Goal: Communication & Community: Answer question/provide support

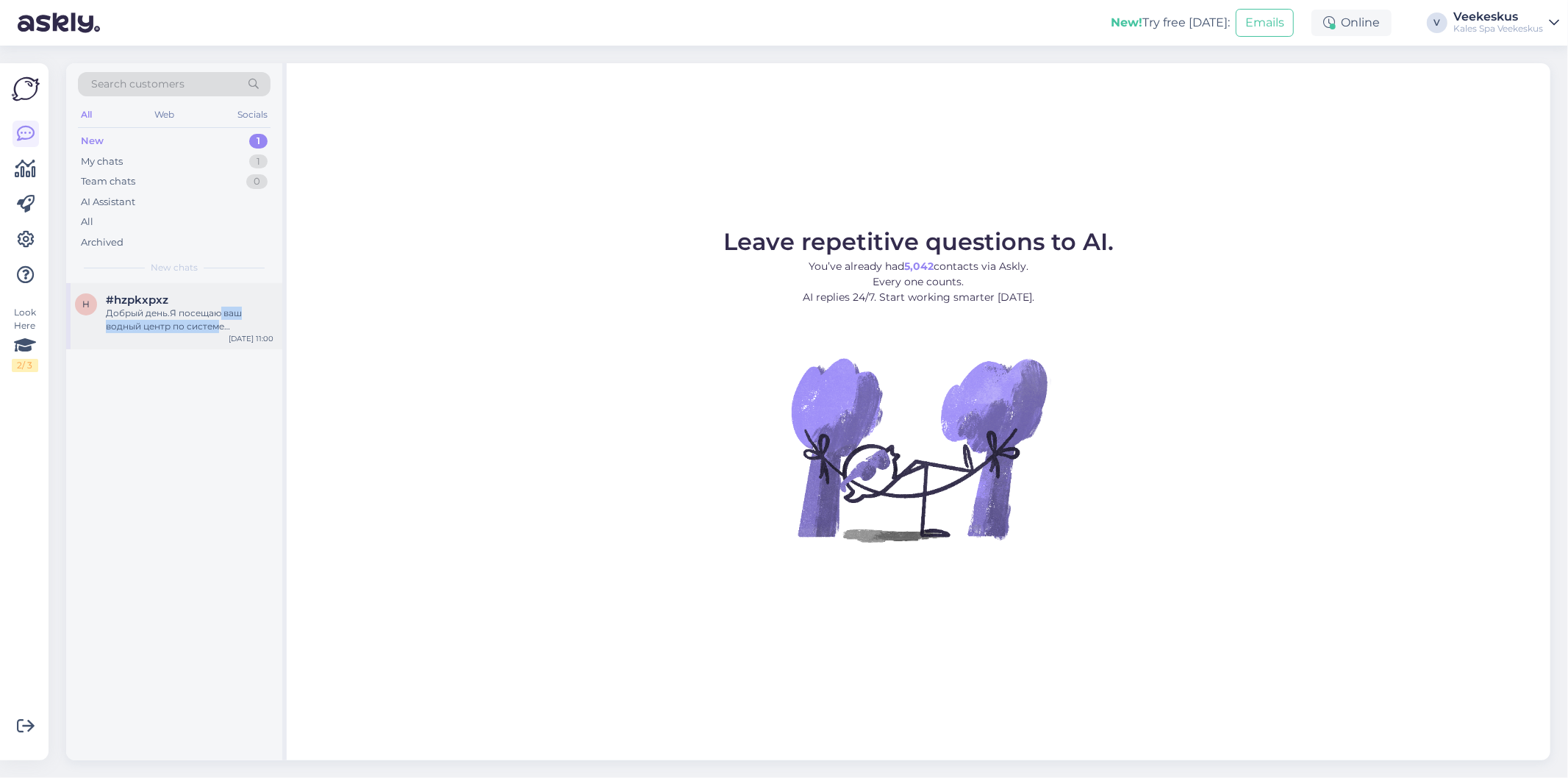
click at [221, 320] on div "Добрый день.Я посещаю ваш водный центр по системе Syebby.Срок посещения у меня …" at bounding box center [189, 320] width 168 height 27
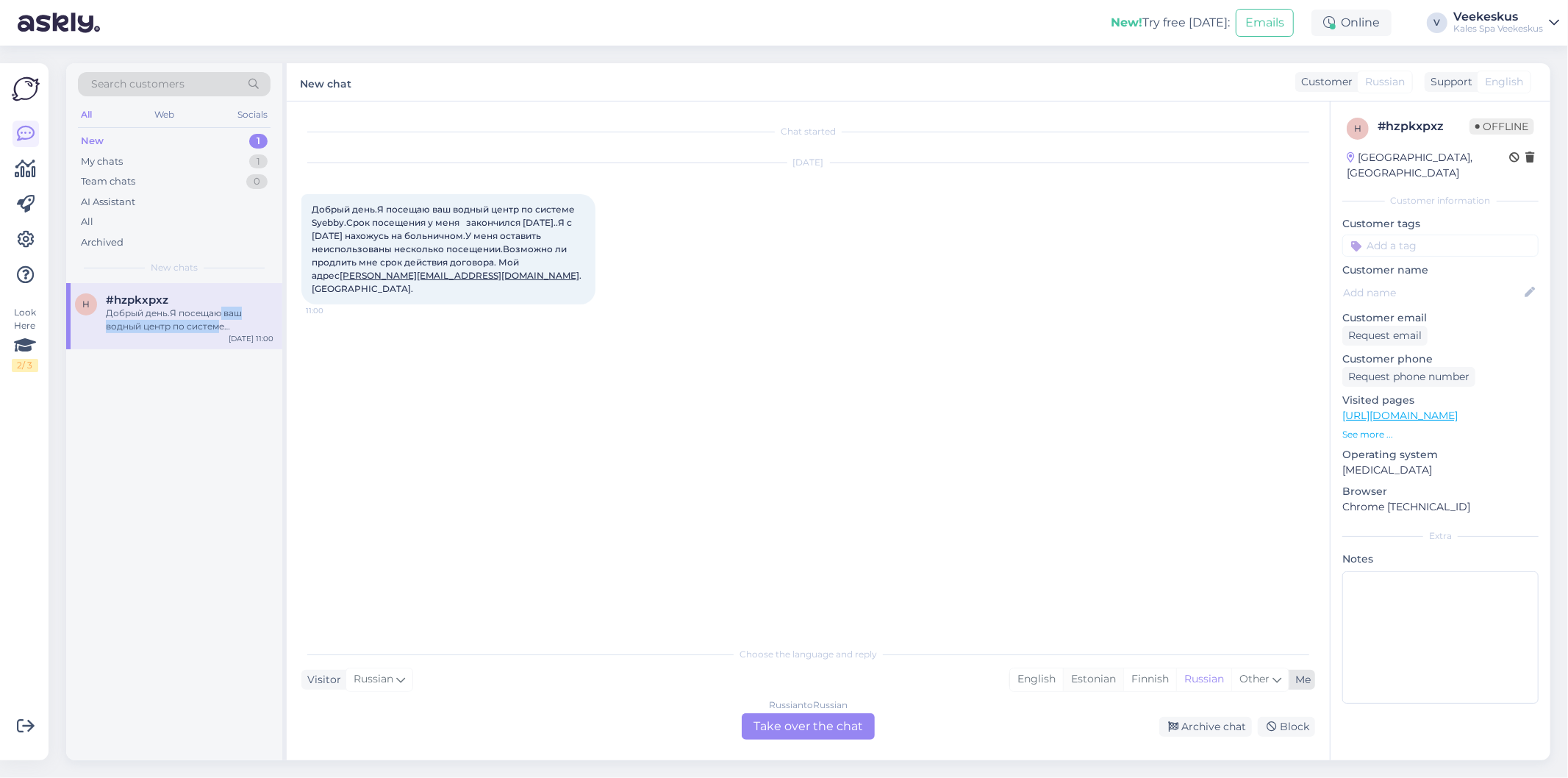
click at [1090, 675] on div "Estonian" at bounding box center [1093, 680] width 60 height 22
click at [1052, 679] on div "English" at bounding box center [1036, 680] width 53 height 22
click at [1086, 684] on div "Estonian" at bounding box center [1093, 680] width 60 height 22
click at [844, 730] on div "Russian to Estonian Take over the chat" at bounding box center [809, 727] width 133 height 27
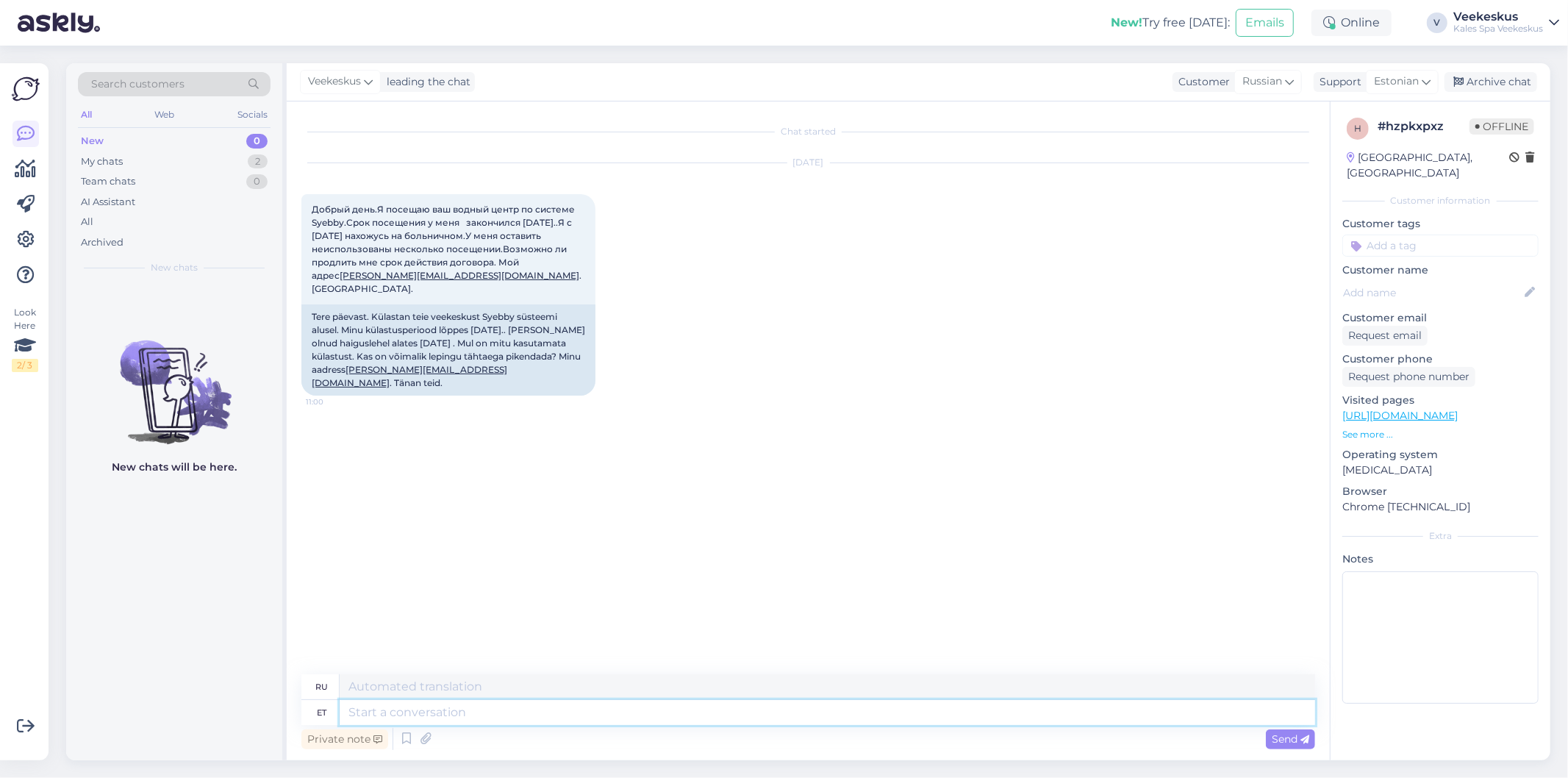
click at [509, 710] on textarea at bounding box center [828, 712] width 976 height 25
type textarea "Tere"
type textarea "Привет"
type textarea "Tere!"
type textarea "Привет!"
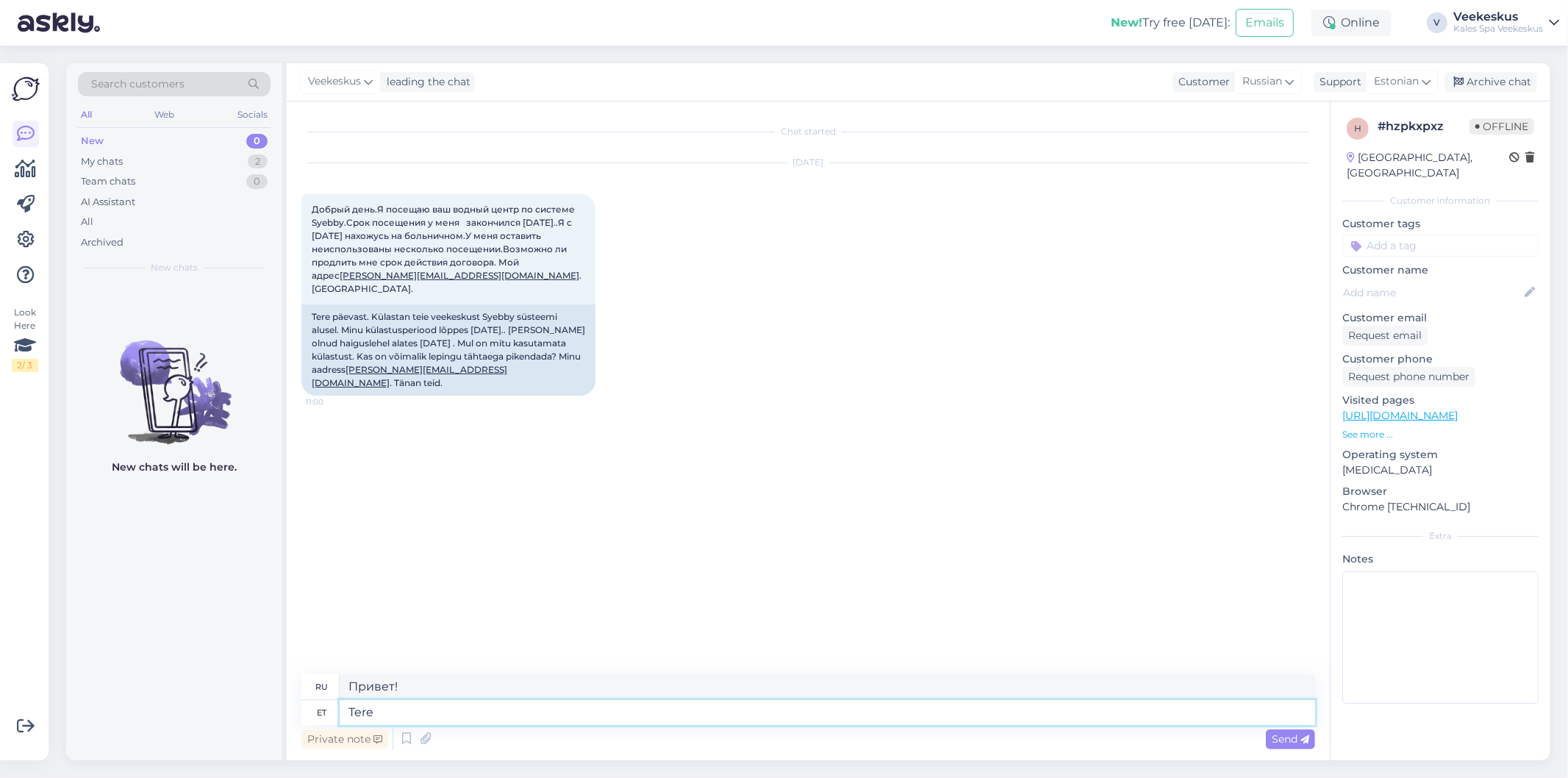
type textarea "Tere"
type textarea "Привет"
type textarea "Tere õhtust"
type textarea "Добрый вечер"
type textarea "Tere õhtust!"
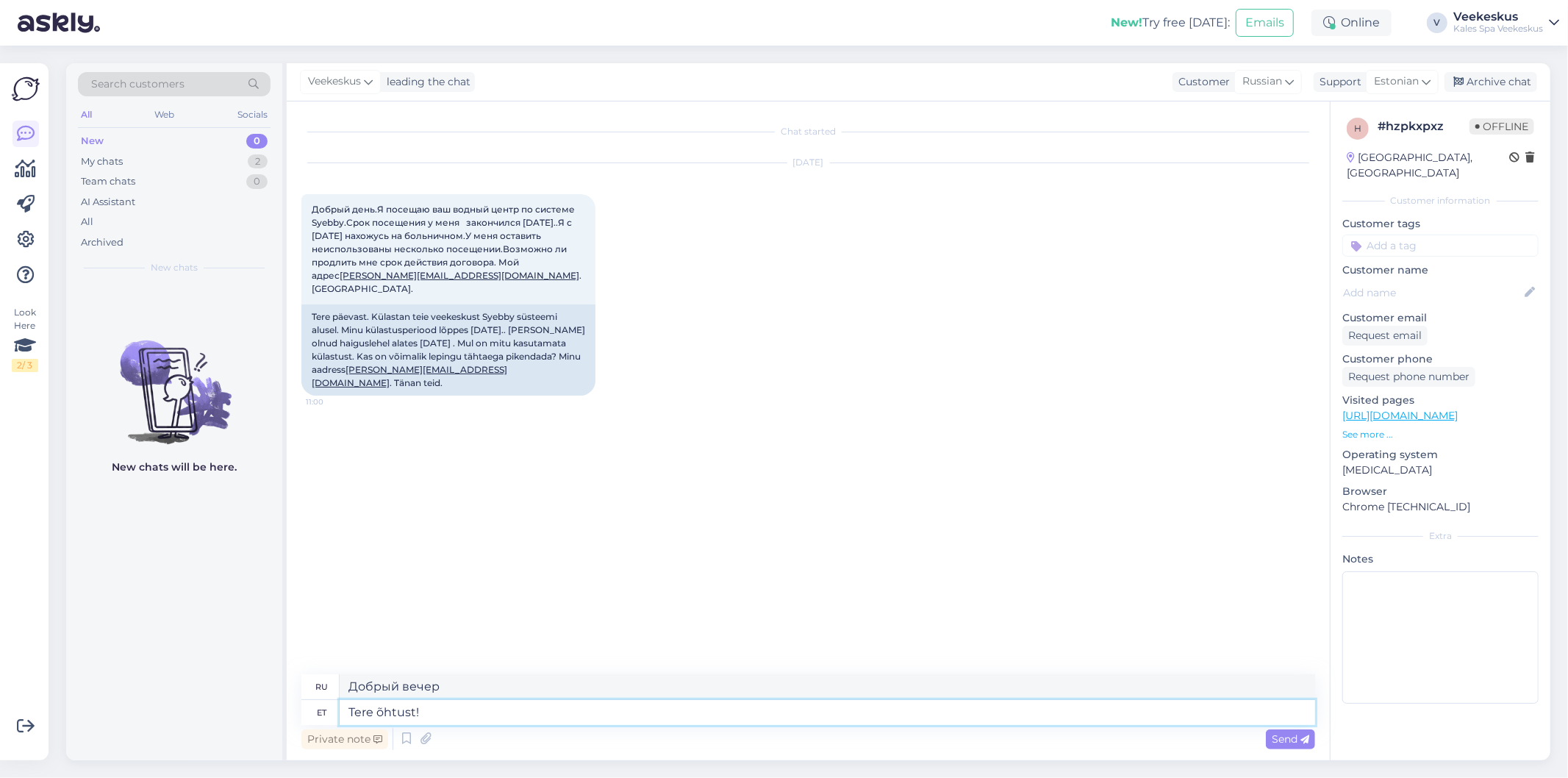
type textarea "Добрый вечер!"
type textarea "Tere õhtust! [GEOGRAPHIC_DATA]"
type textarea "Добрый вечер! Скоро!"
type textarea "Tere õhtust! Tuleb põ"
type textarea "Добрый вечер! Скоро."
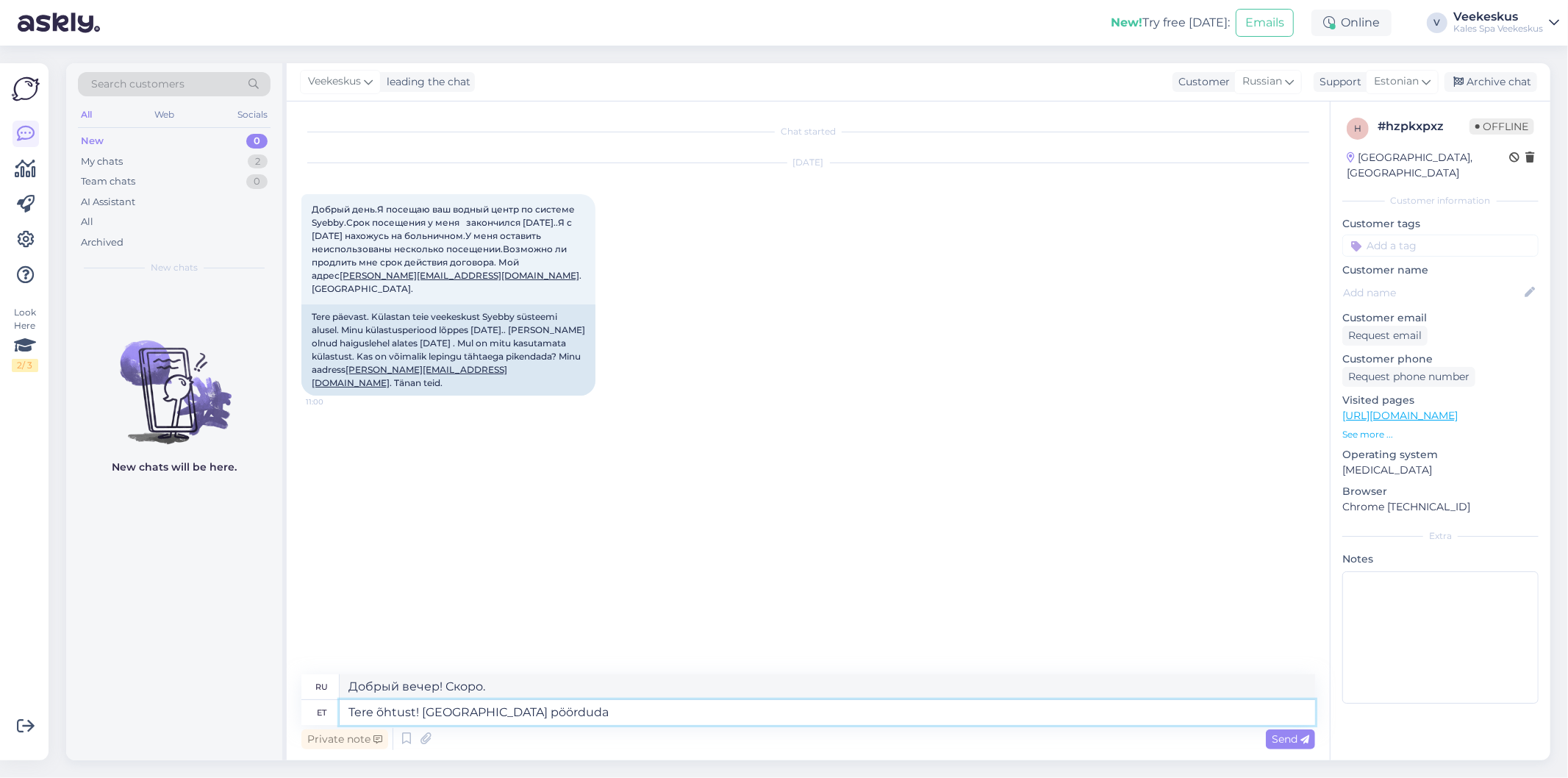
type textarea "Tere õhtust! [GEOGRAPHIC_DATA] pöörduda"
type textarea "Добрый вечер! Мне нужно развернуться."
type textarea "Tere õhtust! [GEOGRAPHIC_DATA] pöörduda stebby"
type textarea "Добрый вечер! Вам следует связаться со [PERSON_NAME]."
type textarea "Tere õhtust! Tuleb pöörduda stebby [PERSON_NAME], s"
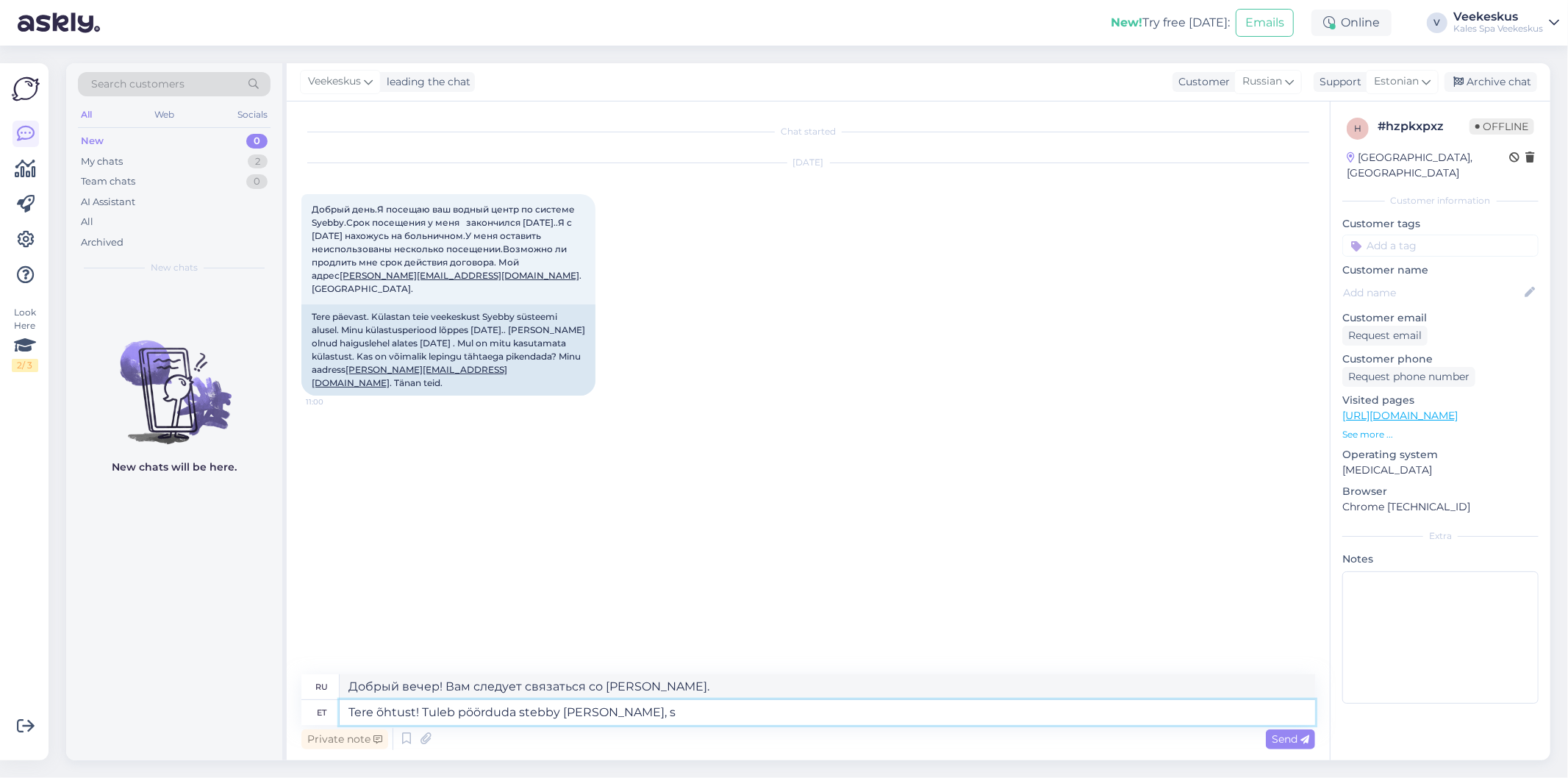
type textarea "Добрый вечер! Вам нужно связаться со Стебби."
type textarea "Tere õhtust! [GEOGRAPHIC_DATA] pöörduda stebby [PERSON_NAME], sest"
type textarea "Добрый вечер! Вам нужно связаться со [PERSON_NAME], потому что"
type textarea "Tere õhtust! Tuleb pöörduda stebby [PERSON_NAME], sest meie ka"
type textarea "Добрый вечер! Нам нужно связаться со [PERSON_NAME], потому что мы"
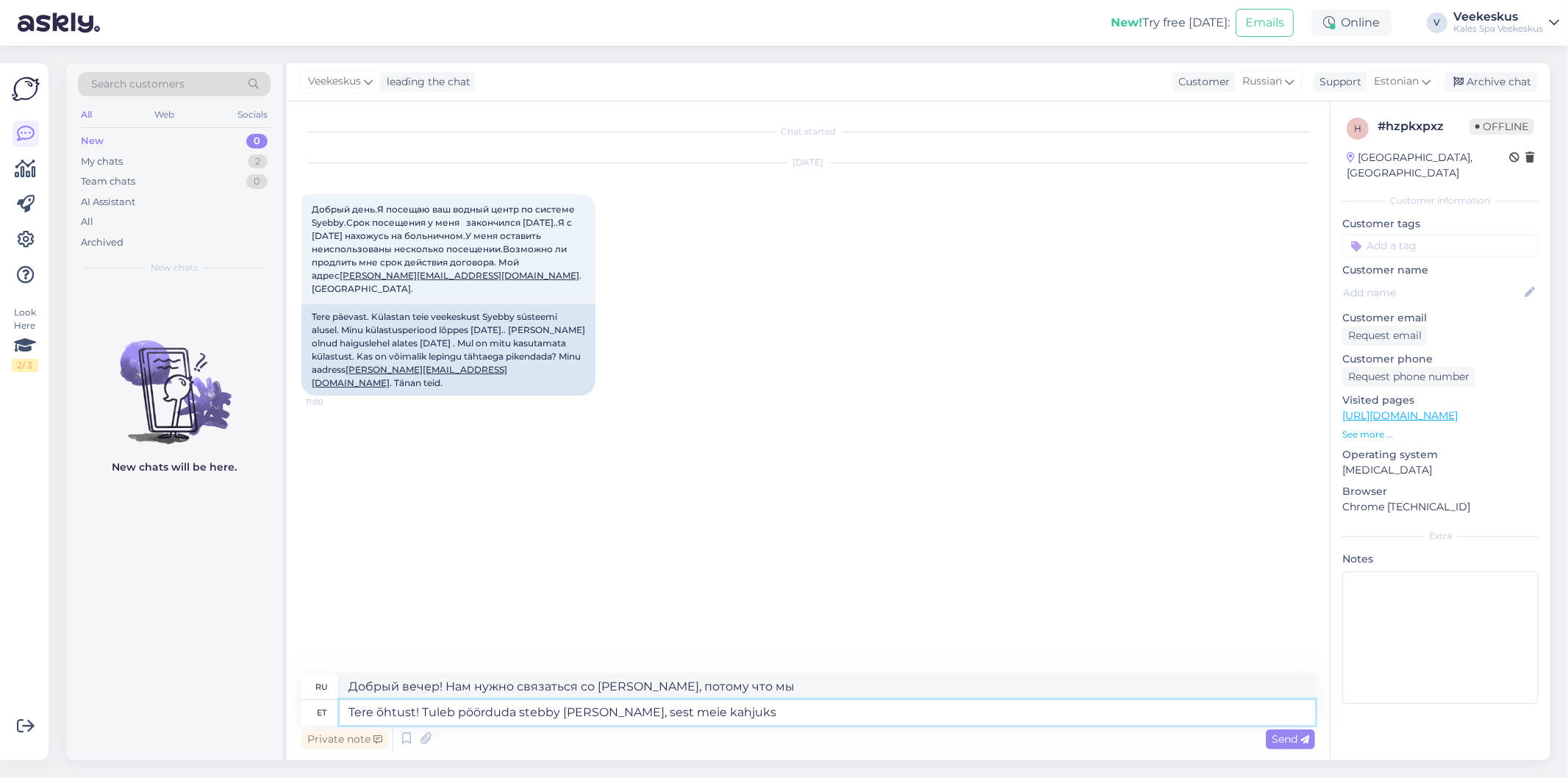
type textarea "Tere õhtust! Tuleb pöörduda stebby [PERSON_NAME], sest meie kahjuks t"
type textarea "Добрый вечер! Нам нужно связаться со [PERSON_NAME], потому что, к сожалению для…"
type textarea "Tere õhtust! Tuleb pöörduda stebby [PERSON_NAME], sest meie kahjuks teie p"
type textarea "Добрый вечер! Нам нужно связаться со [PERSON_NAME], потому что, к сожалению для…"
type textarea "Tere õhtust! Tuleb pöörduda stebby [PERSON_NAME], sest meie kahjuks teie pile"
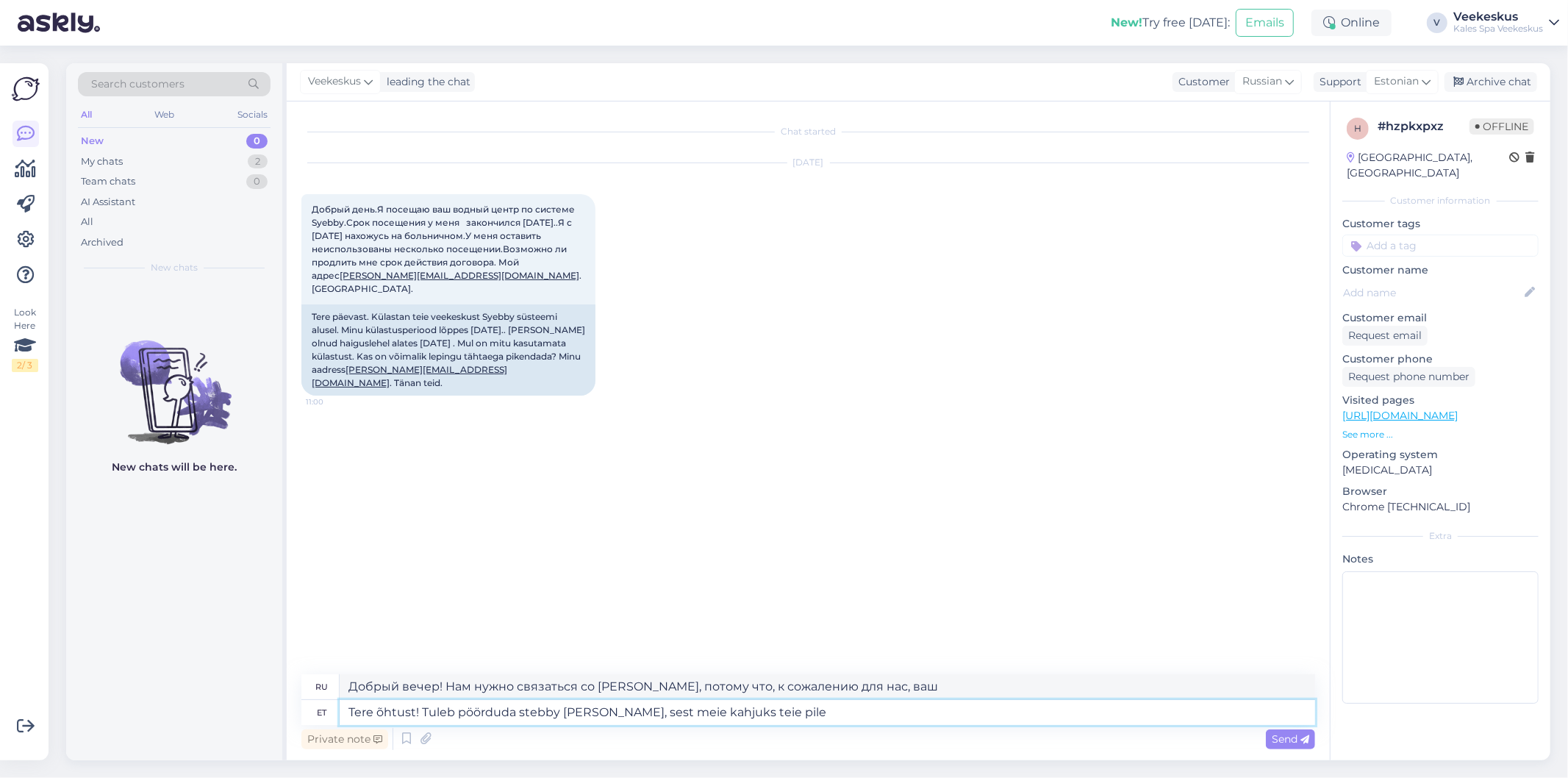
type textarea "Добрый вечер! Вам нужно связаться со Стебби, потому что, к сожалению для нас, в…"
type textarea "Tere õhtust! Tuleb pöörduda stebby [PERSON_NAME], sest meie kahjuks teie pilet"
type textarea "Добрый вечер! Вам нужно связаться со [PERSON_NAME], так как, к сожалению, ваш б…"
type textarea "Tere õhtust! Tuleb pöörduda stebby [PERSON_NAME], sest meie kahjuks teie pilete…"
type textarea "Добрый вечер! Вам нужно связаться со [PERSON_NAME], потому что, к сожалению, у …"
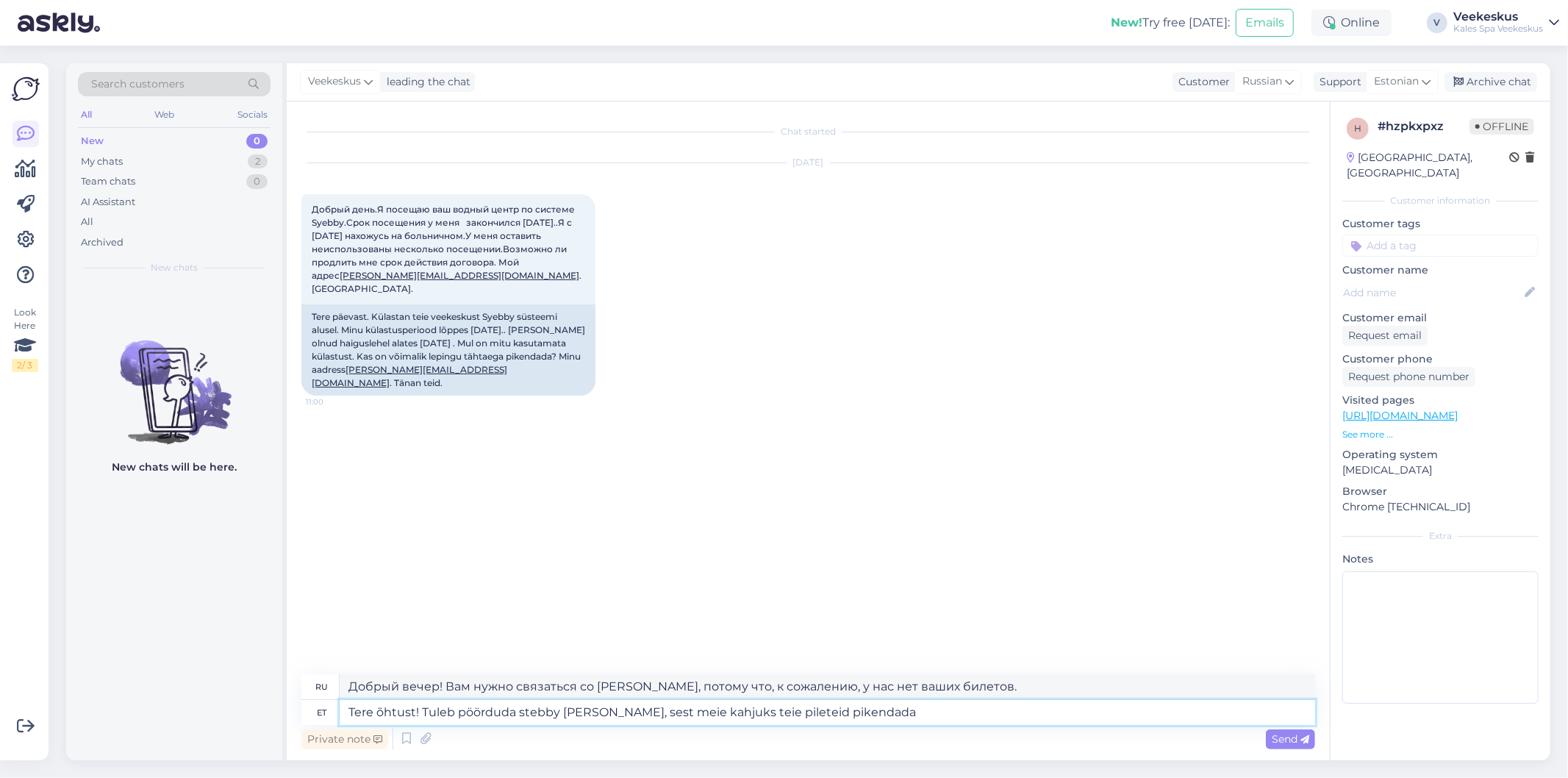
type textarea "Tere õhtust! Tuleb pöörduda stebby [PERSON_NAME], sest meie kahjuks teie pilete…"
type textarea "Добрый вечер! Вам нужно связаться со Стебби, так как, к сожалению, мы не можем …"
paste textarea "[EMAIL_ADDRESS][DOMAIN_NAME]"
type textarea "Tere õhtust! Tuleb pöörduda stebby [PERSON_NAME], sest meie kahjuks teie pilete…"
type textarea "Добрый вечер! Вам нужно связаться со Стебби, так как, к сожалению, мы не можем …"
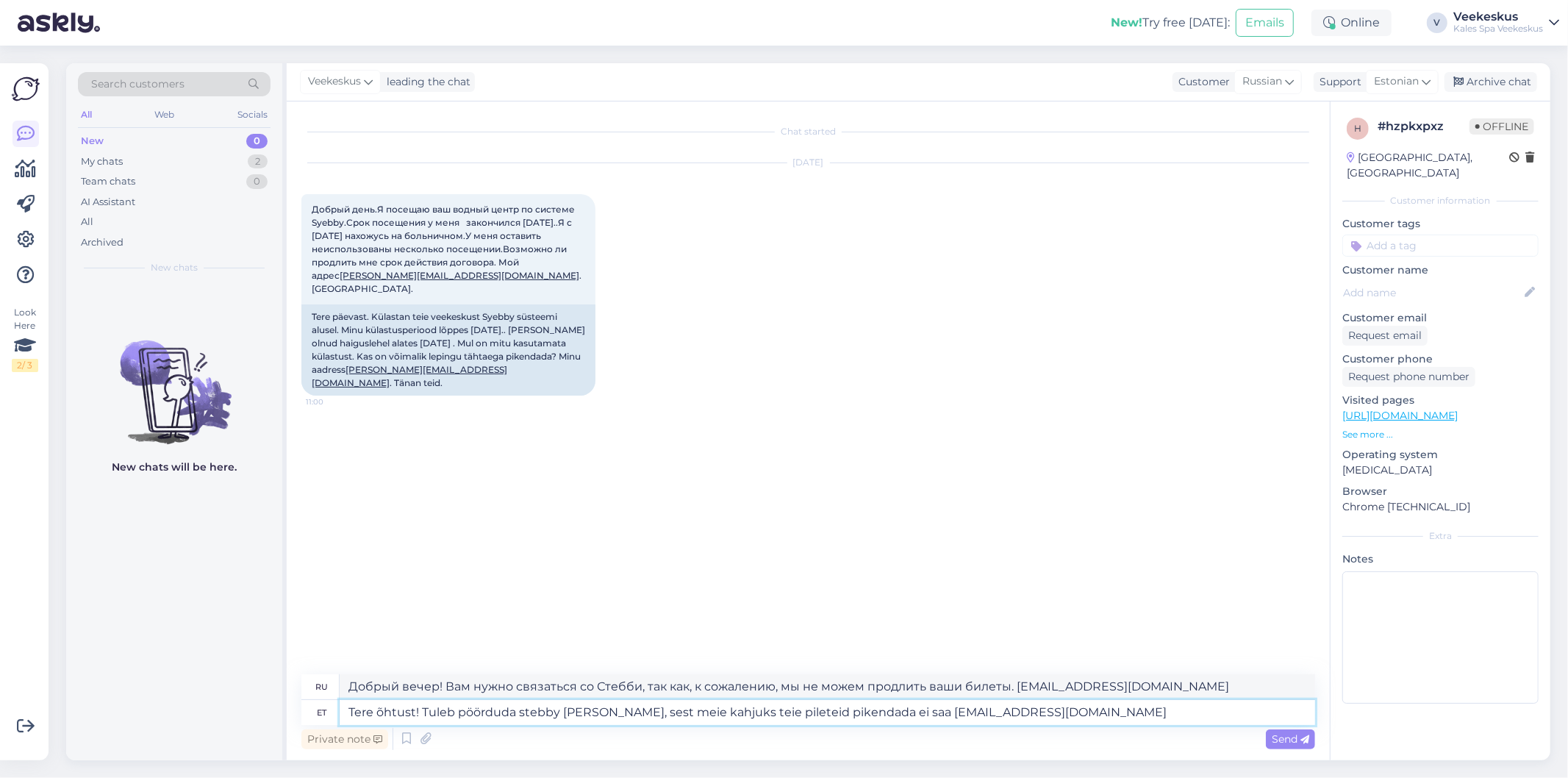
click at [885, 721] on textarea "Tere õhtust! Tuleb pöörduda stebby [PERSON_NAME], sest meie kahjuks teie pilete…" at bounding box center [828, 712] width 976 height 25
click at [880, 712] on textarea "Tere õhtust! Tuleb pöörduda stebby [PERSON_NAME], sest meie kahjuks teie pilete…" at bounding box center [828, 712] width 976 height 25
type textarea "Tere õhtust! Tuleb pöörduda stebby [PERSON_NAME], sest meie kahjuks teie pilete…"
type textarea "Добрый вечер! Вам необходимо связаться со Стебби, так как, к сожалению, мы не м…"
type textarea "Tere õhtust! Tuleb pöörduda stebby [PERSON_NAME], sest meie kahjuks teie pilete…"
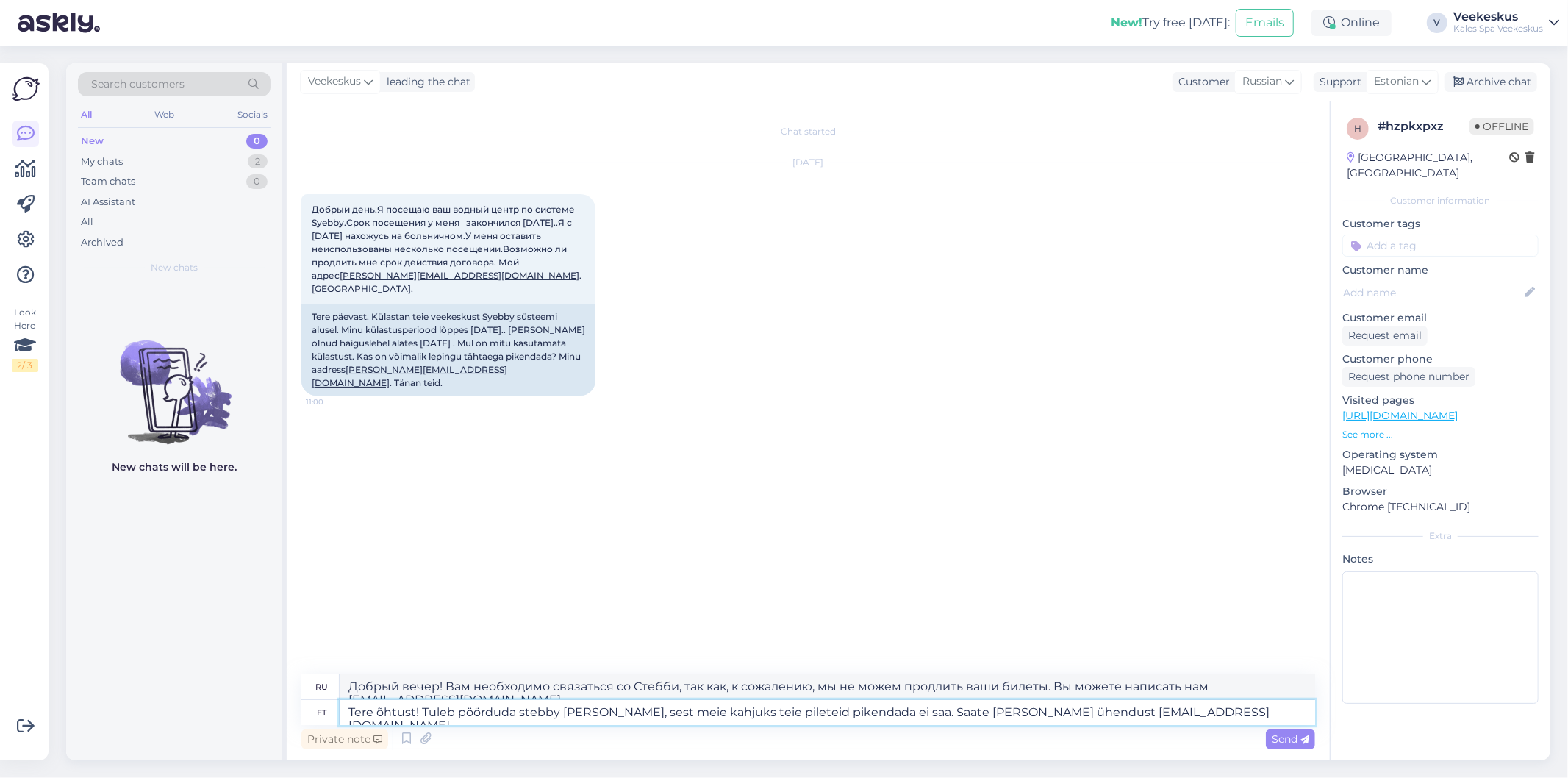
type textarea "Добрый вечер! Вам необходимо связаться со Стебби, так как, к сожалению, мы не м…"
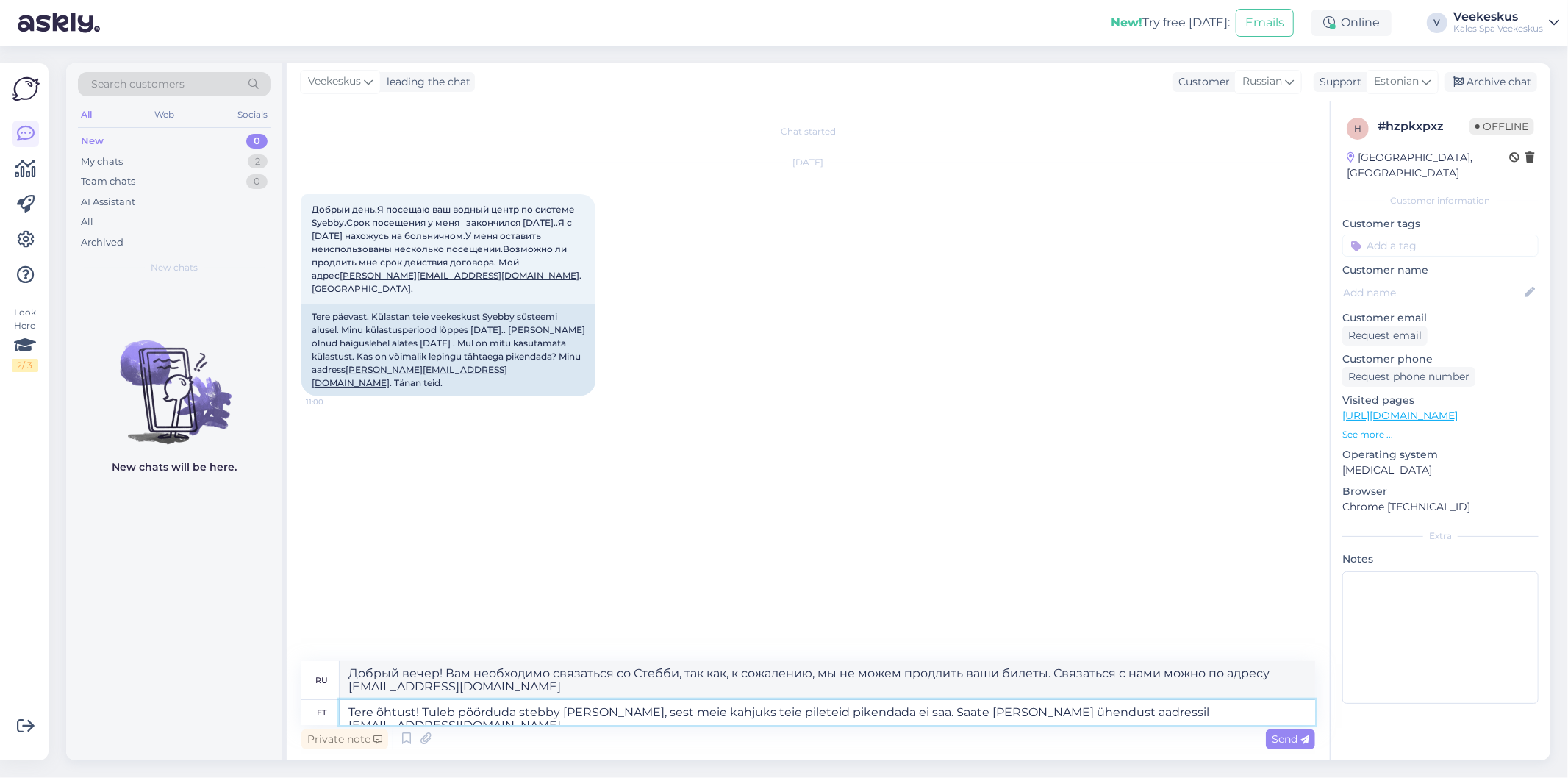
click at [955, 718] on textarea "Tere õhtust! Tuleb pöörduda stebby [PERSON_NAME], sest meie kahjuks teie pilete…" at bounding box center [828, 712] width 976 height 25
type textarea "Tere õhtust! Tuleb pöörduda stebby [PERSON_NAME], sest meie kahjuks teie pilete…"
type textarea "Добрый вечер! Вам необходимо связаться со Стебби, так как, к сожалению, мы не м…"
type textarea "Tere õhtust! Tuleb pöörduda stebby [PERSON_NAME], sest meie kahjuks teie pilete…"
click at [1283, 739] on span "Send" at bounding box center [1291, 739] width 37 height 13
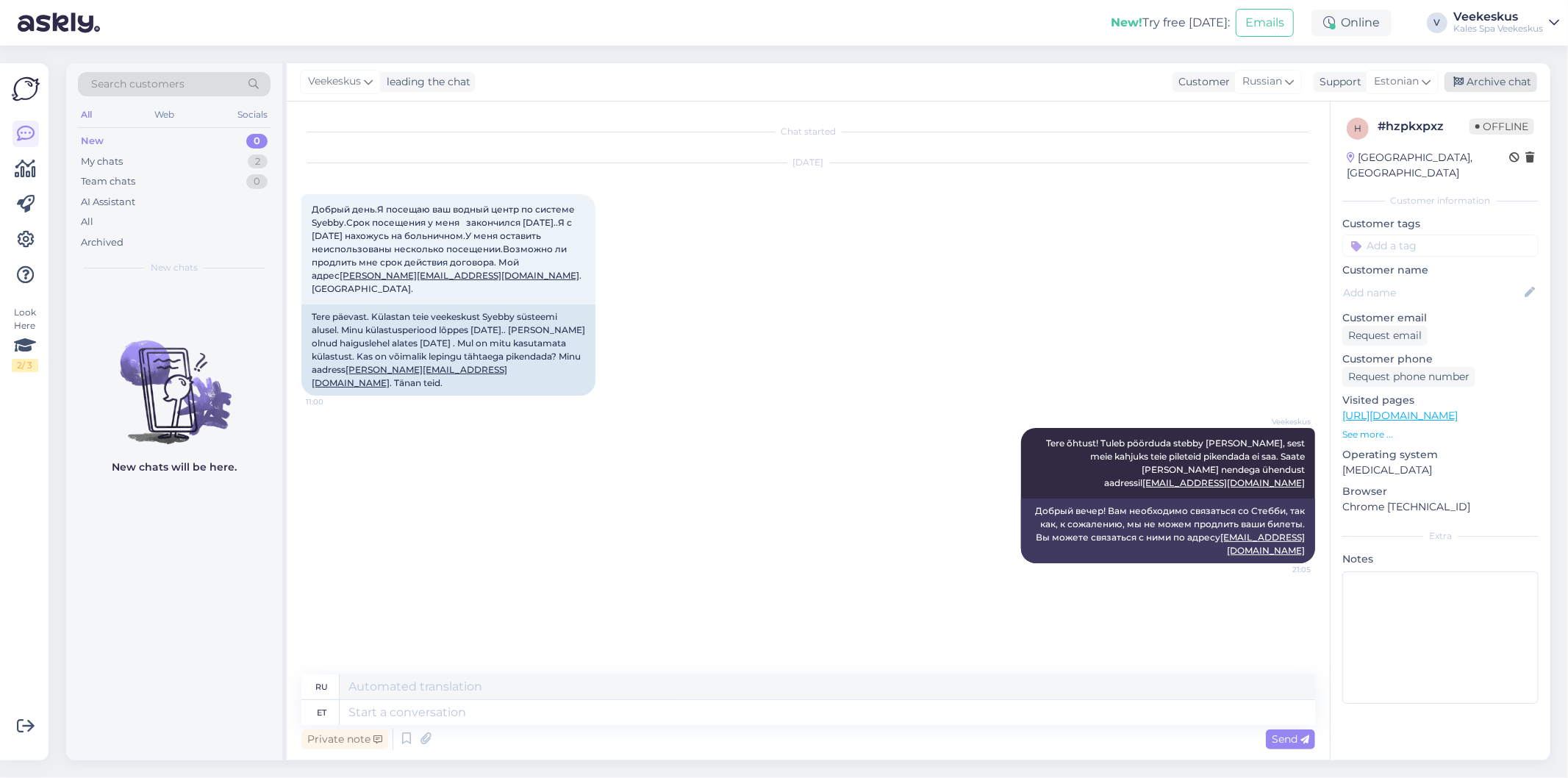
click at [1472, 86] on div "Archive chat" at bounding box center [1491, 82] width 93 height 19
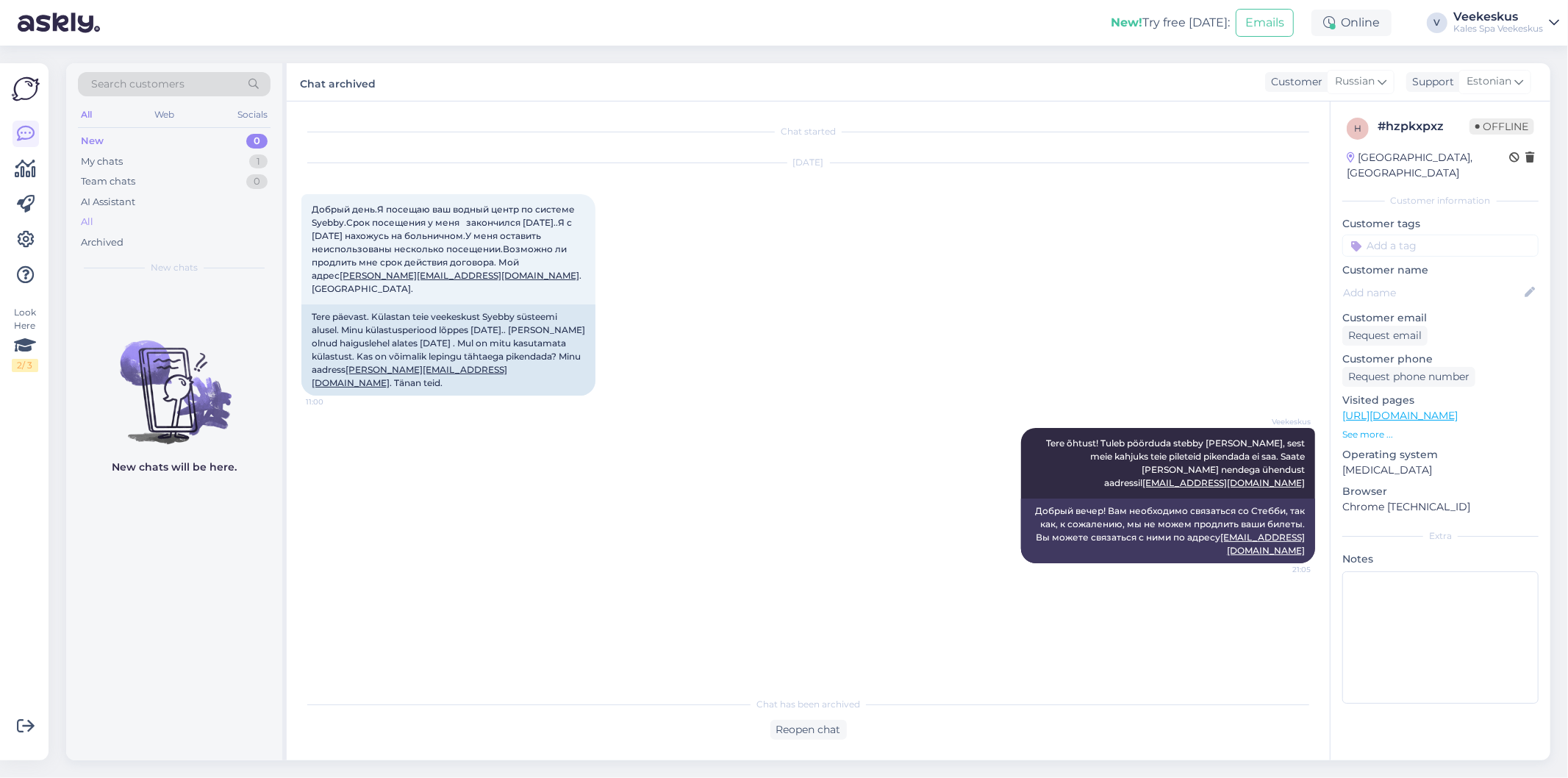
click at [172, 224] on div "All" at bounding box center [174, 223] width 193 height 20
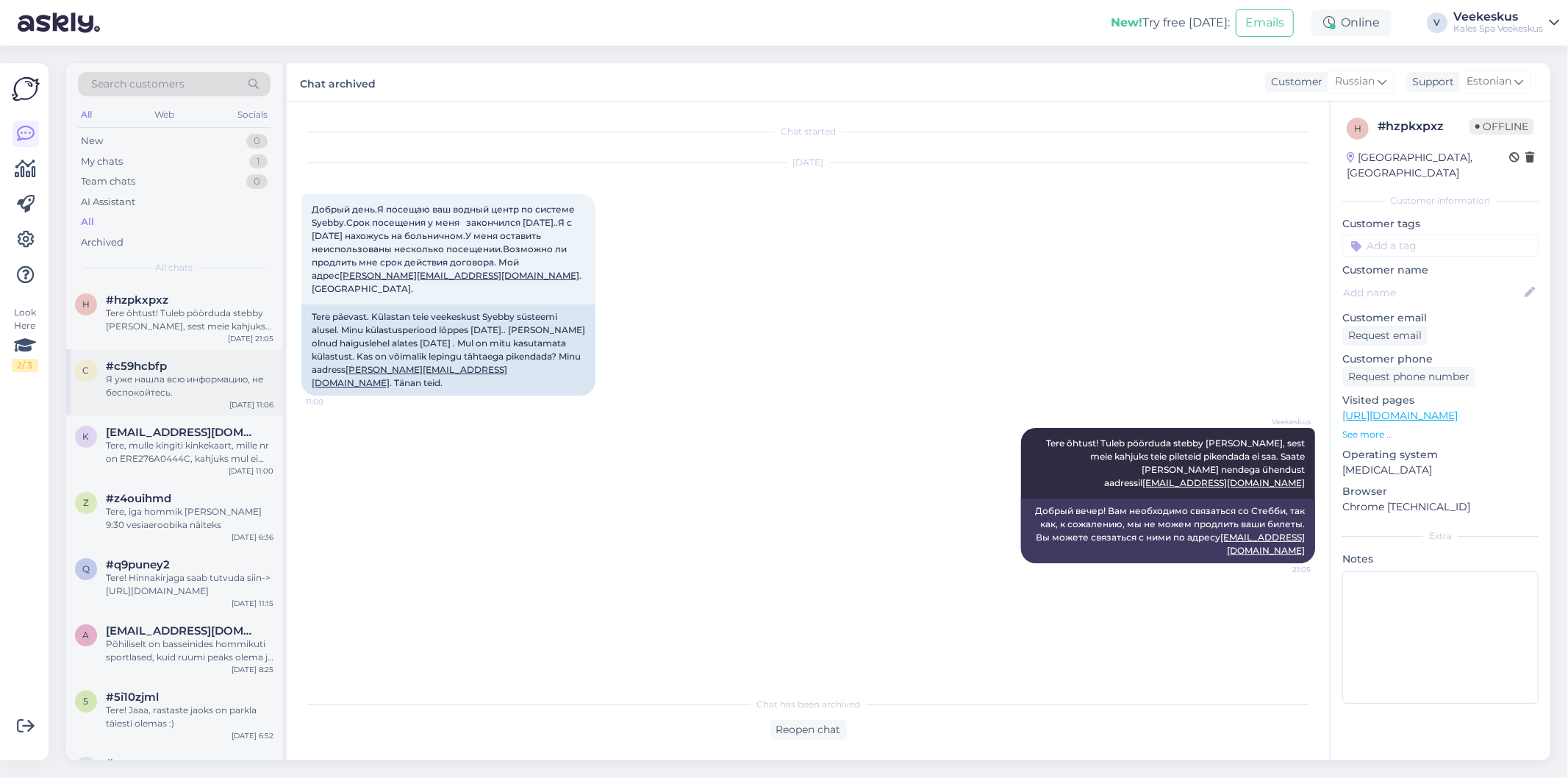
click at [208, 365] on div "#c59hcbfp" at bounding box center [189, 366] width 168 height 13
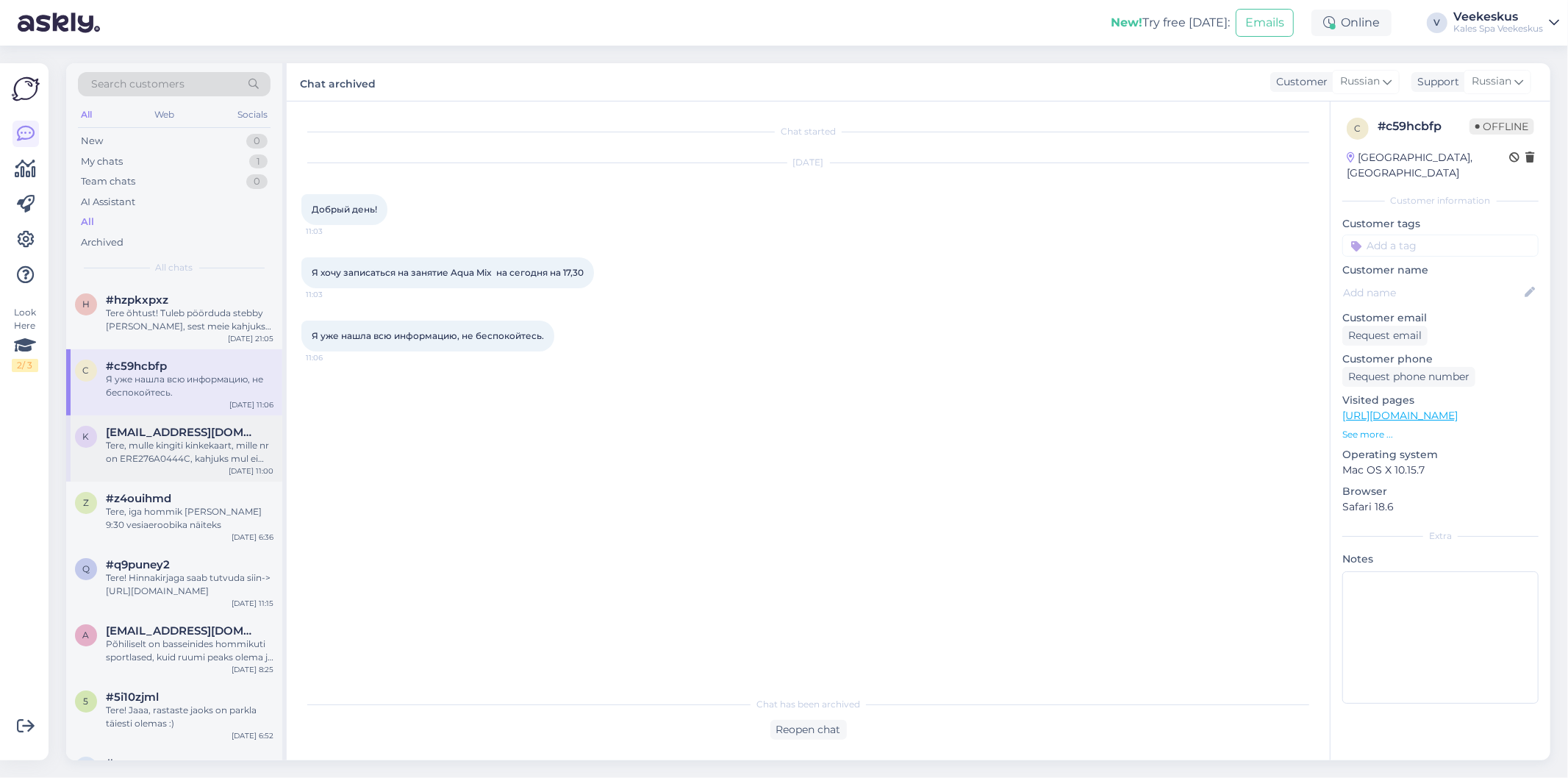
click at [159, 462] on div "Tere, mulle kingiti kinkekaart, mille nr on ERE276A0444C, kahjuks mul ei [PERSO…" at bounding box center [189, 453] width 168 height 27
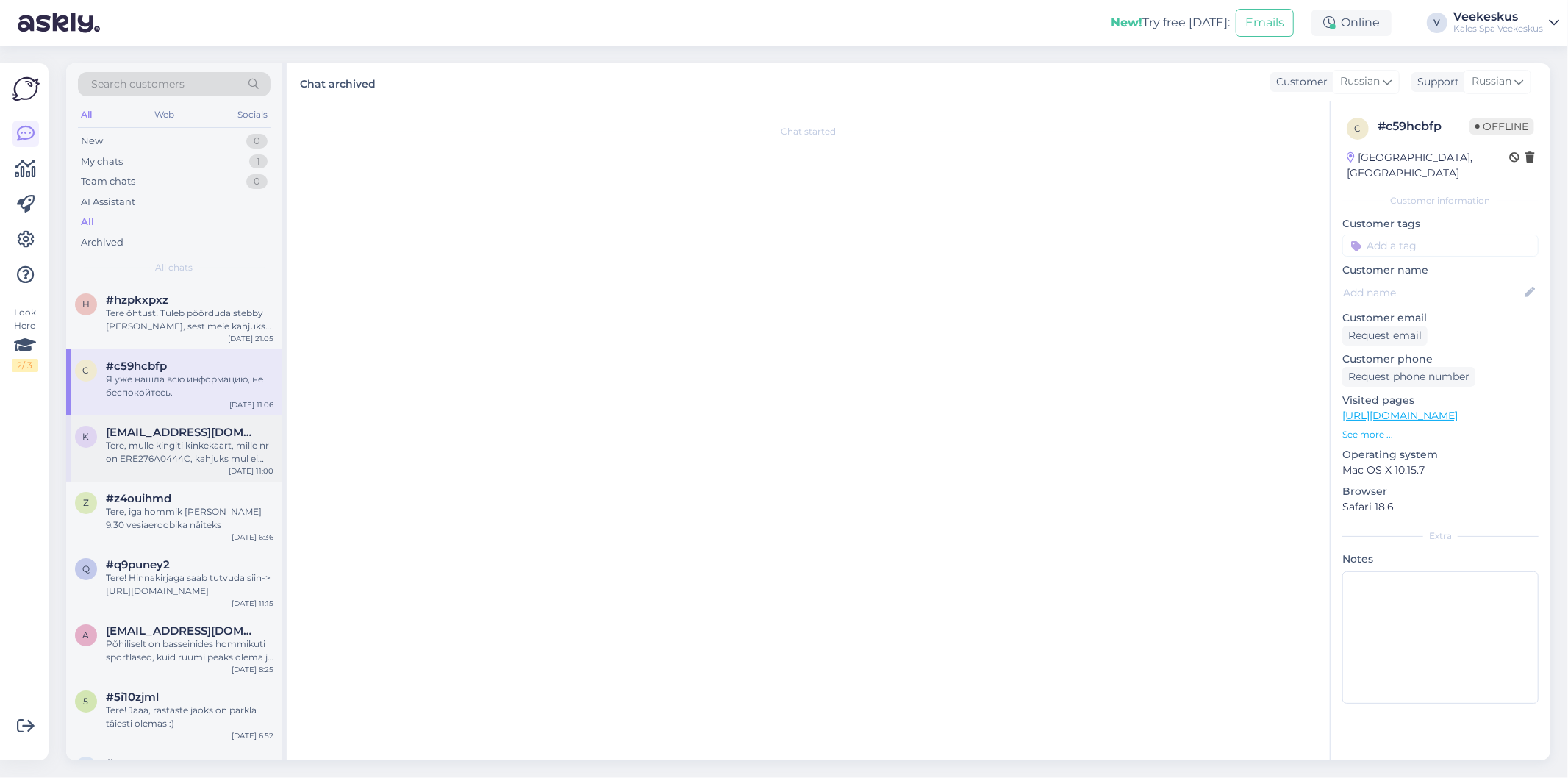
scroll to position [1236, 0]
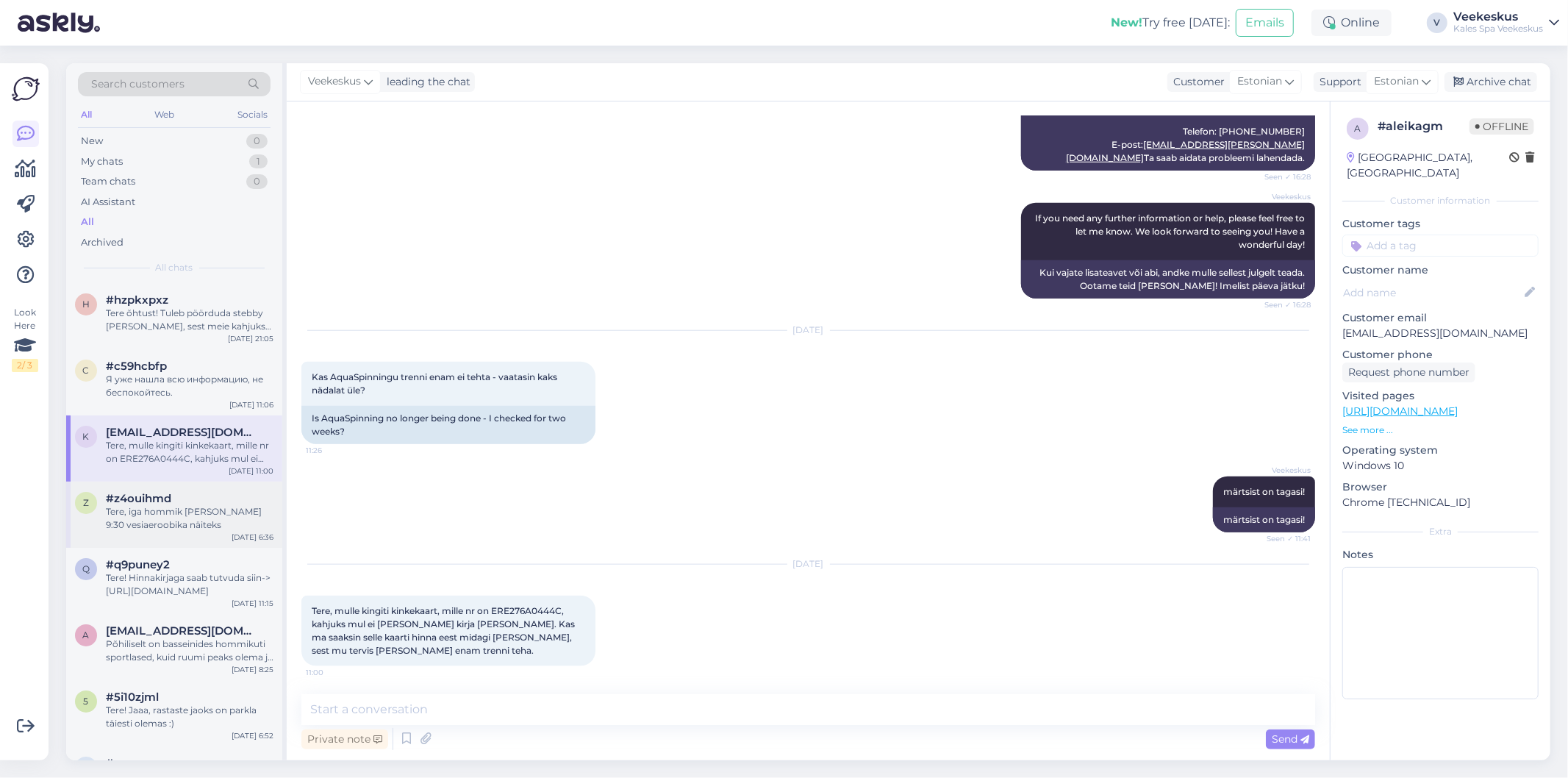
click at [150, 504] on span "#z4ouihmd" at bounding box center [138, 499] width 66 height 13
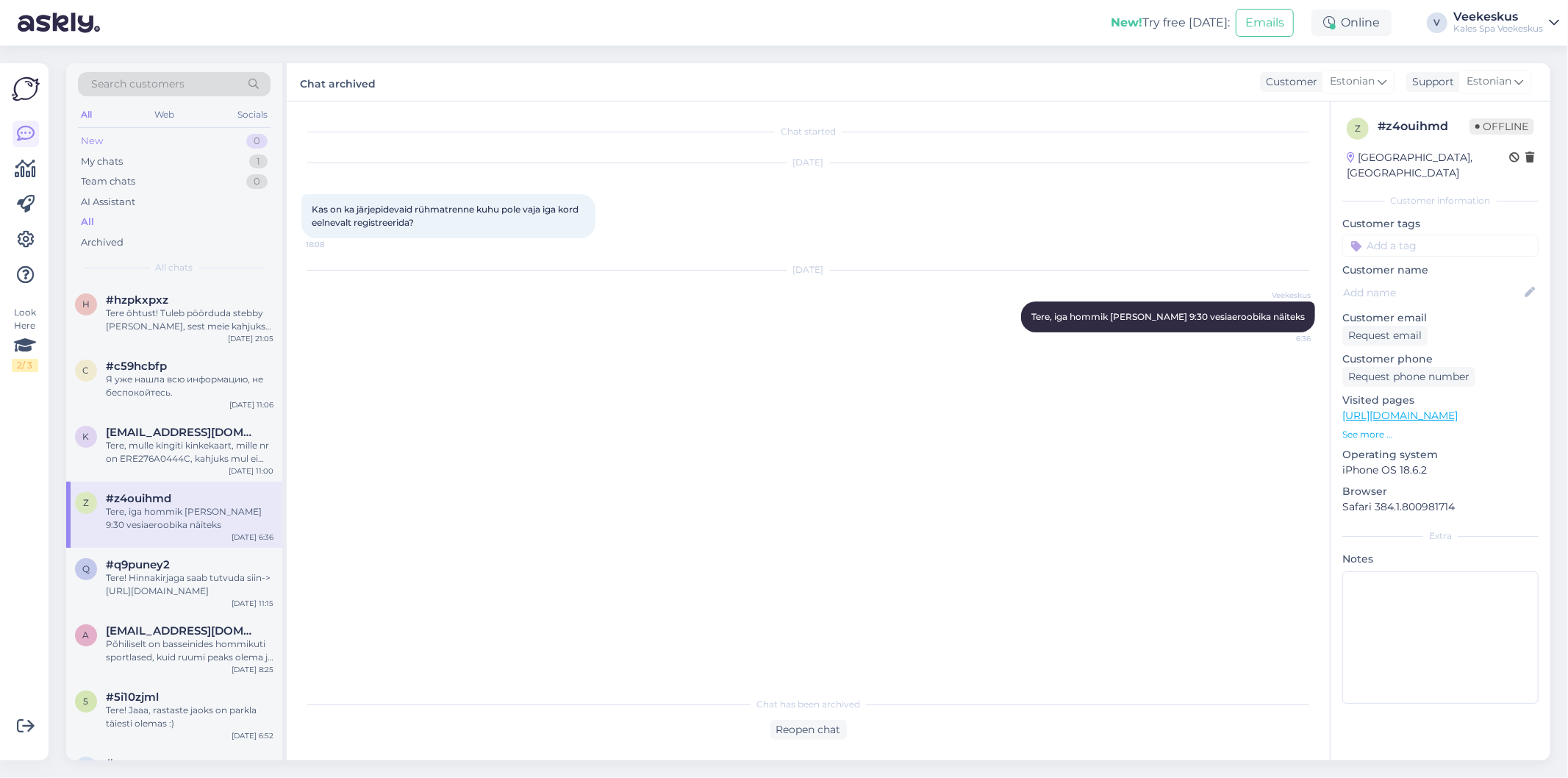
click at [96, 146] on div "New" at bounding box center [92, 141] width 22 height 15
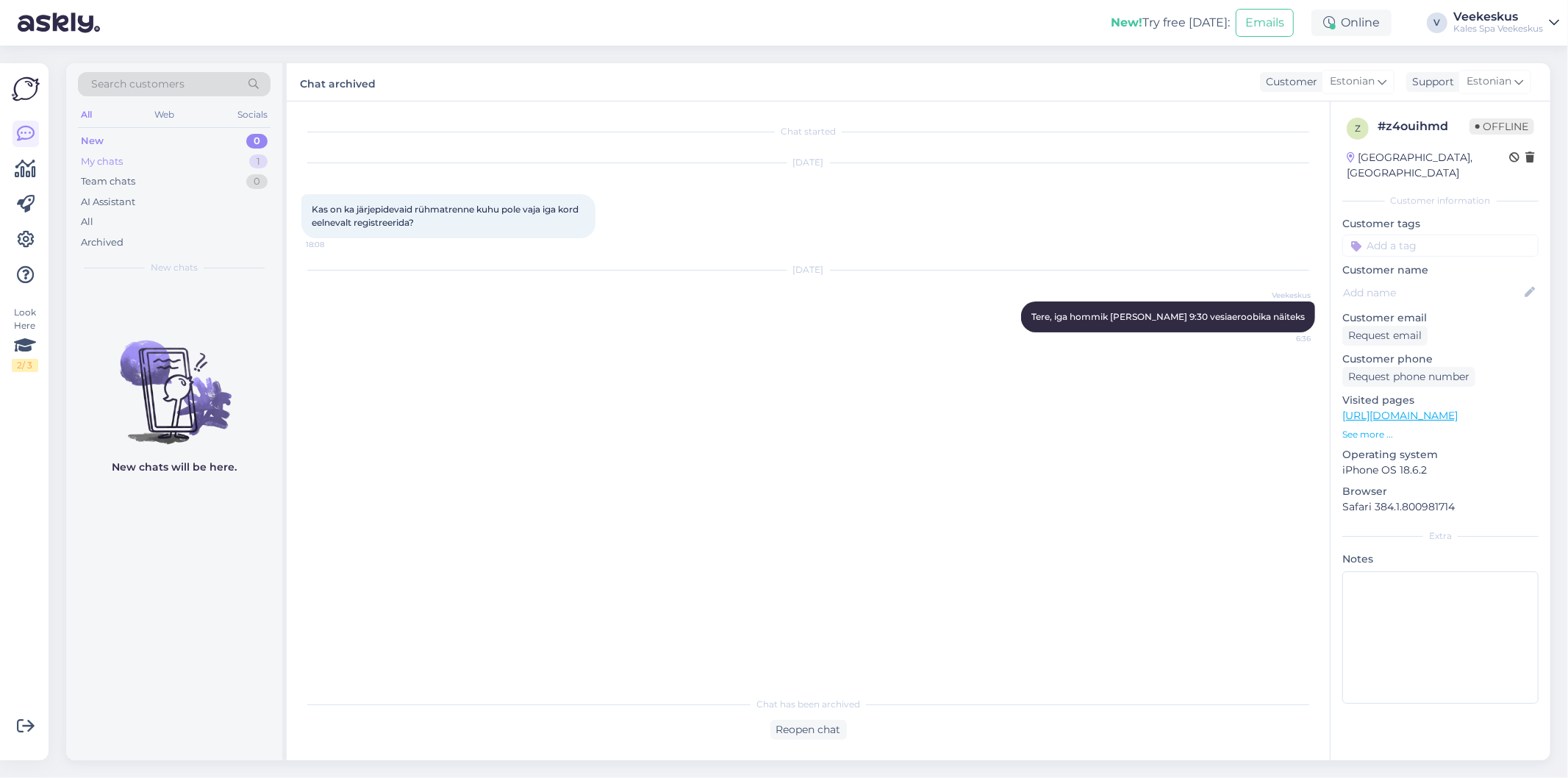
click at [121, 166] on div "My chats" at bounding box center [101, 162] width 42 height 15
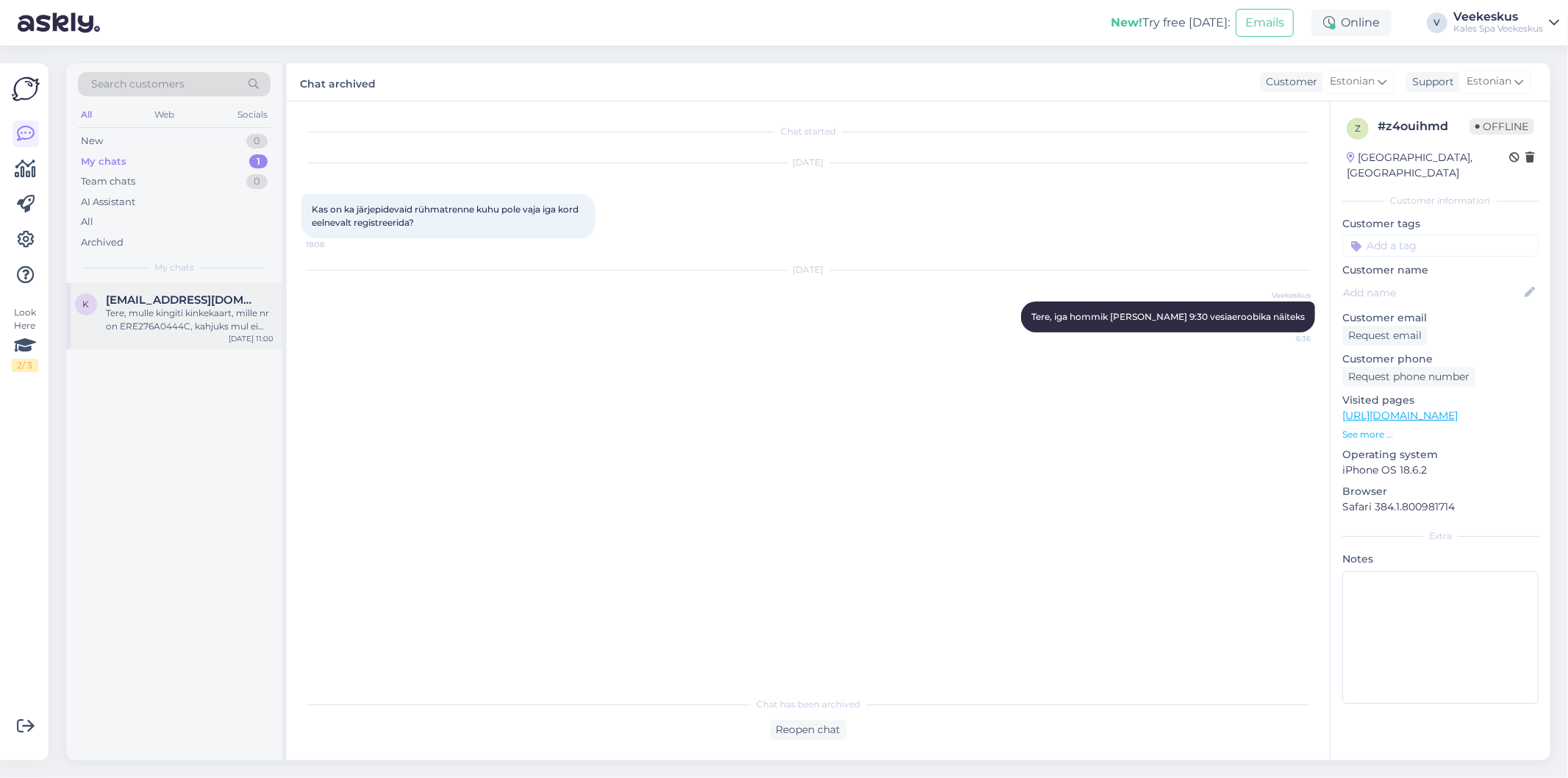
click at [222, 294] on span "[EMAIL_ADDRESS][DOMAIN_NAME]" at bounding box center [182, 300] width 153 height 13
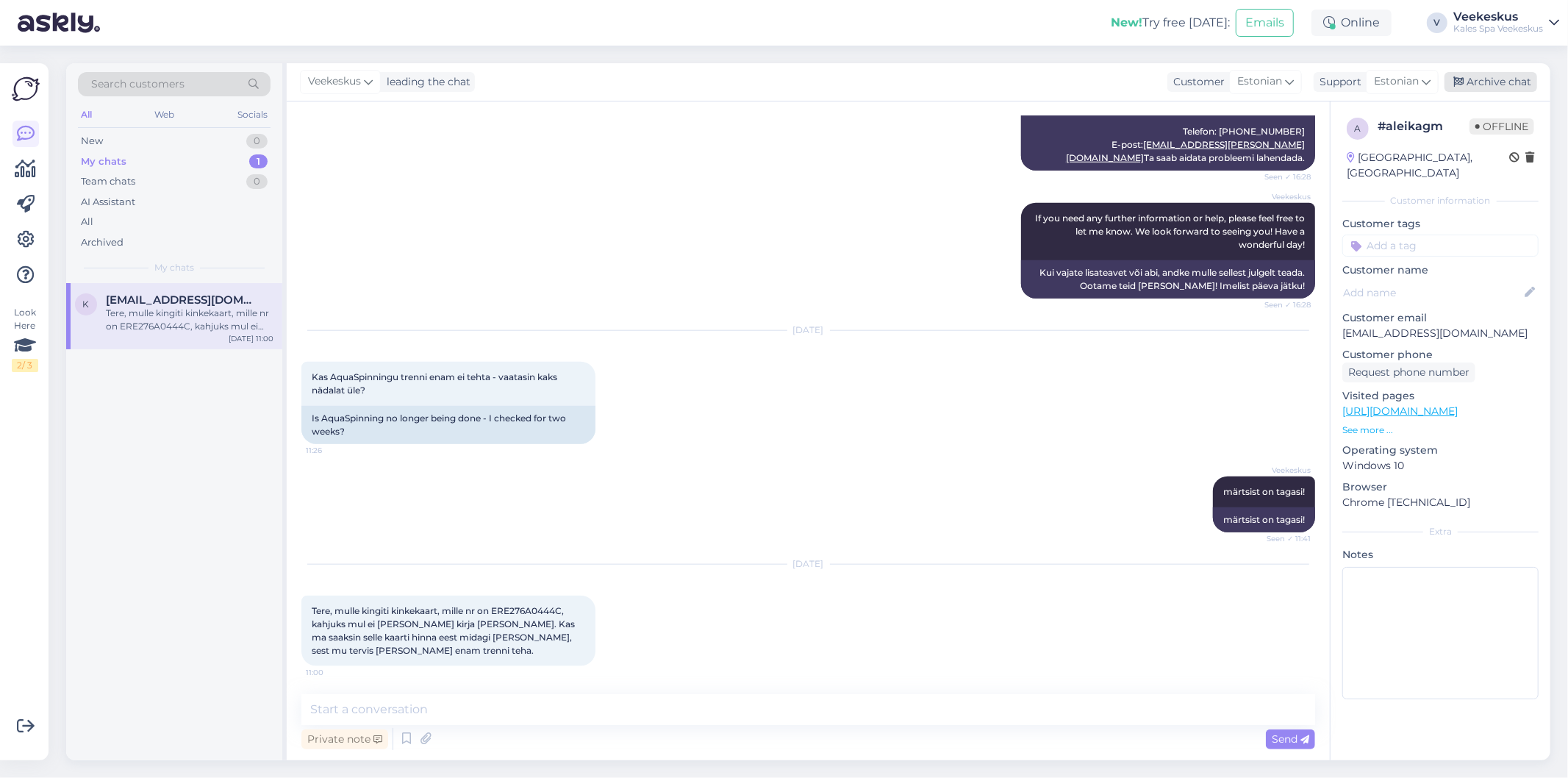
click at [1494, 79] on div "Archive chat" at bounding box center [1491, 82] width 93 height 19
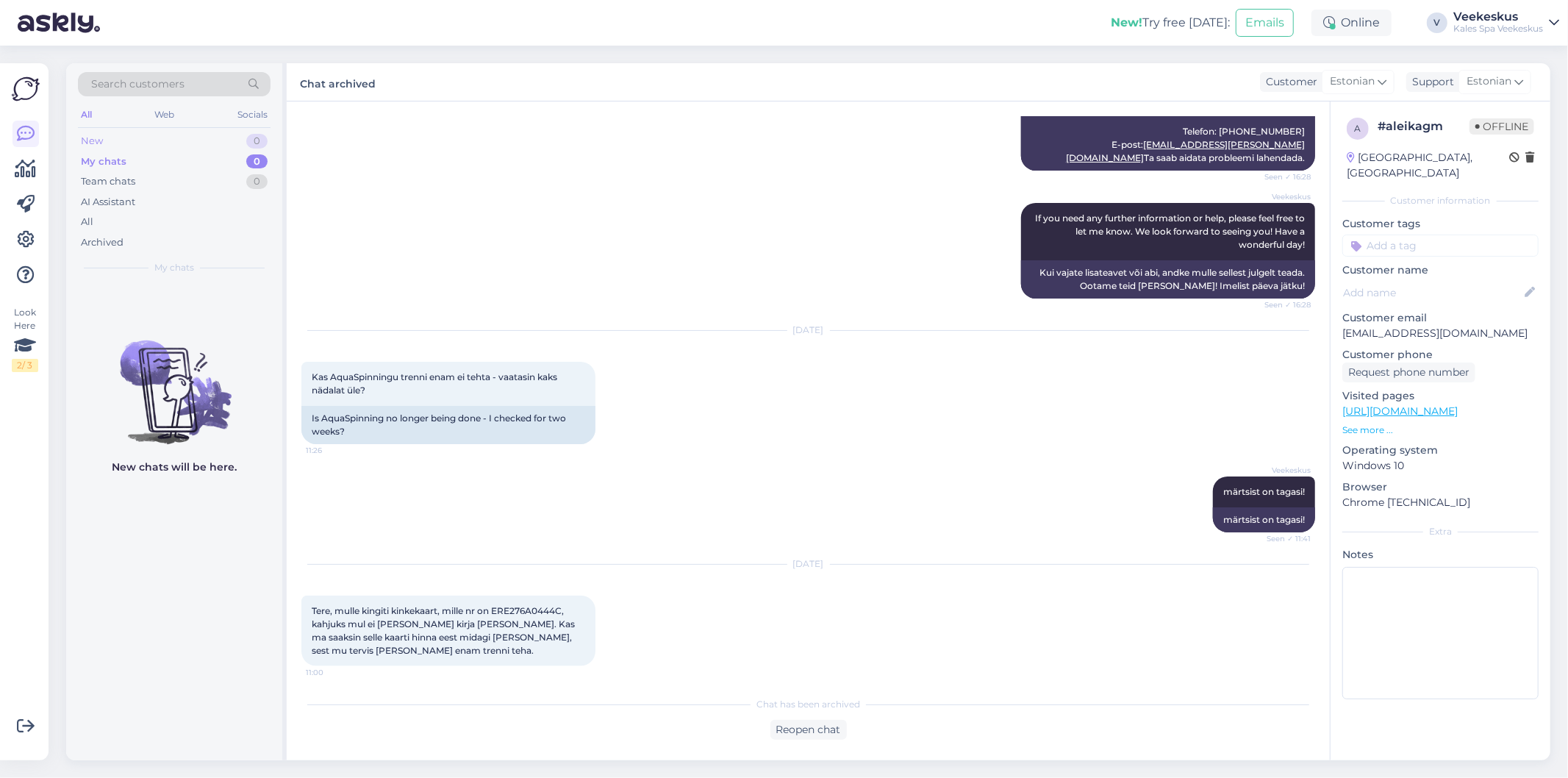
click at [216, 141] on div "New 0" at bounding box center [174, 141] width 193 height 20
click at [207, 234] on div "Archived" at bounding box center [174, 243] width 193 height 20
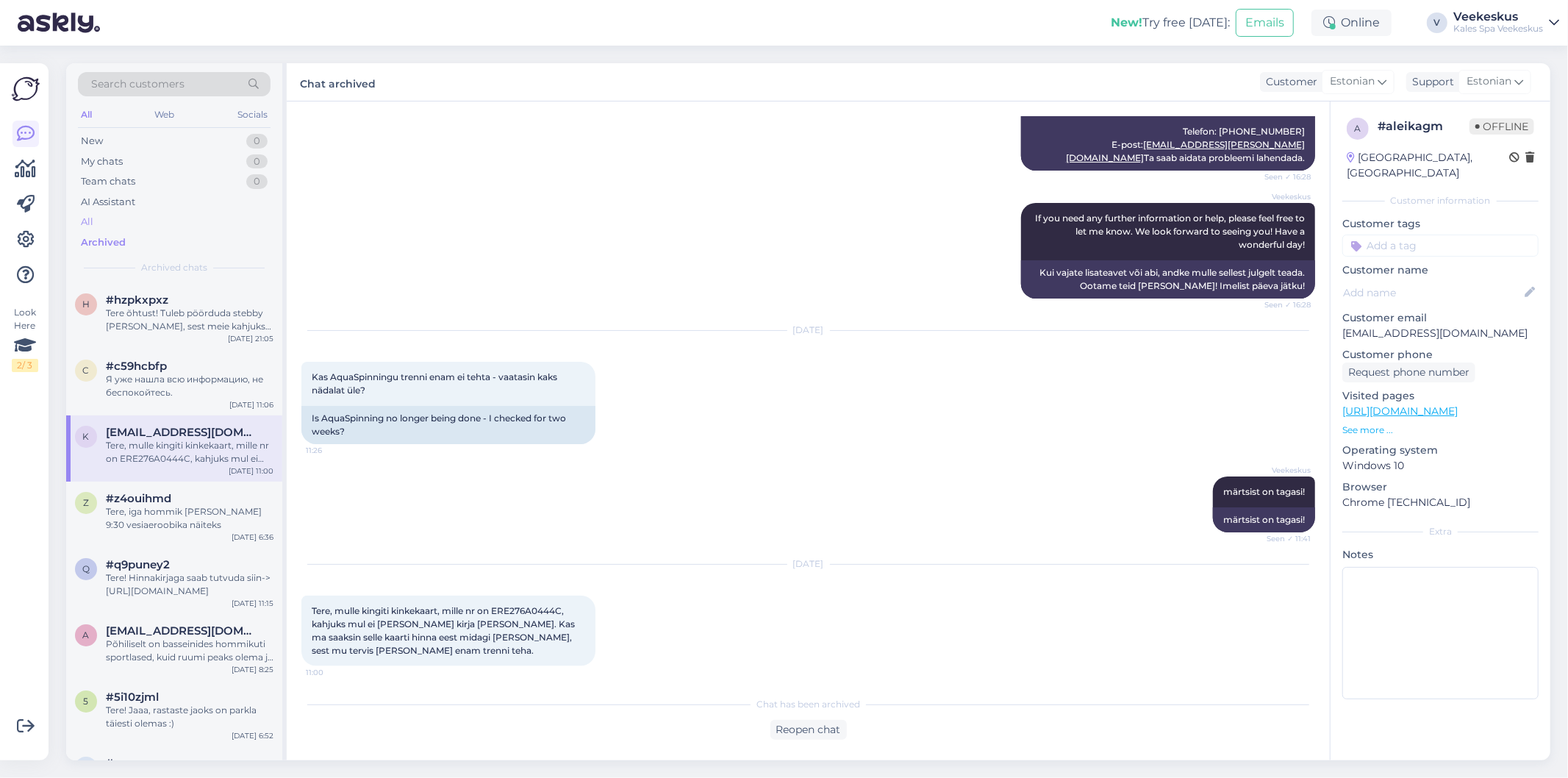
click at [207, 224] on div "All" at bounding box center [174, 223] width 193 height 20
drag, startPoint x: 233, startPoint y: 547, endPoint x: 155, endPoint y: 739, distance: 207.2
click at [202, 652] on div "Search customers All Web Socials New 0 My chats 0 Team chats 0 AI Assistant All…" at bounding box center [176, 412] width 221 height 697
